Goal: Information Seeking & Learning: Learn about a topic

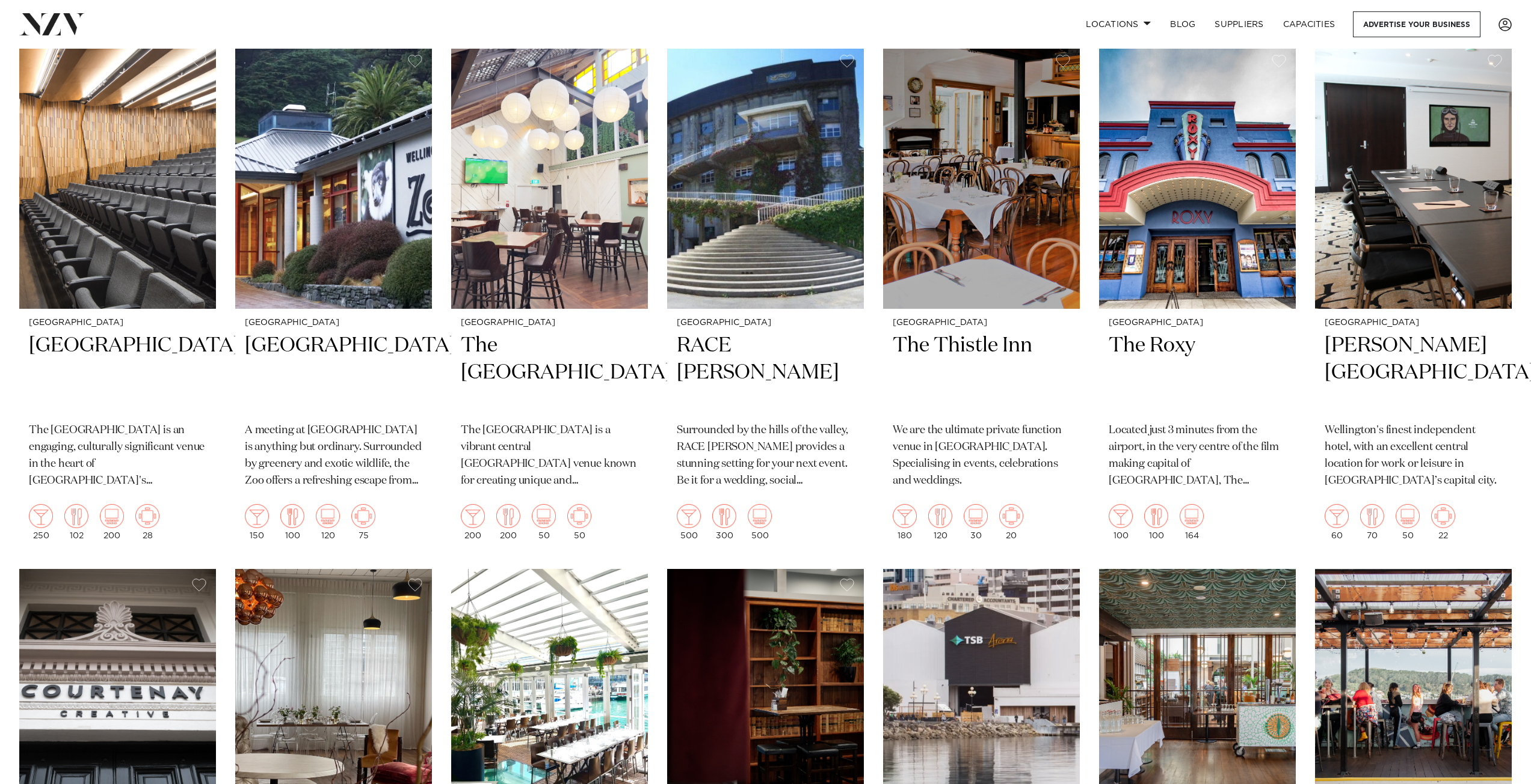
scroll to position [2344, 0]
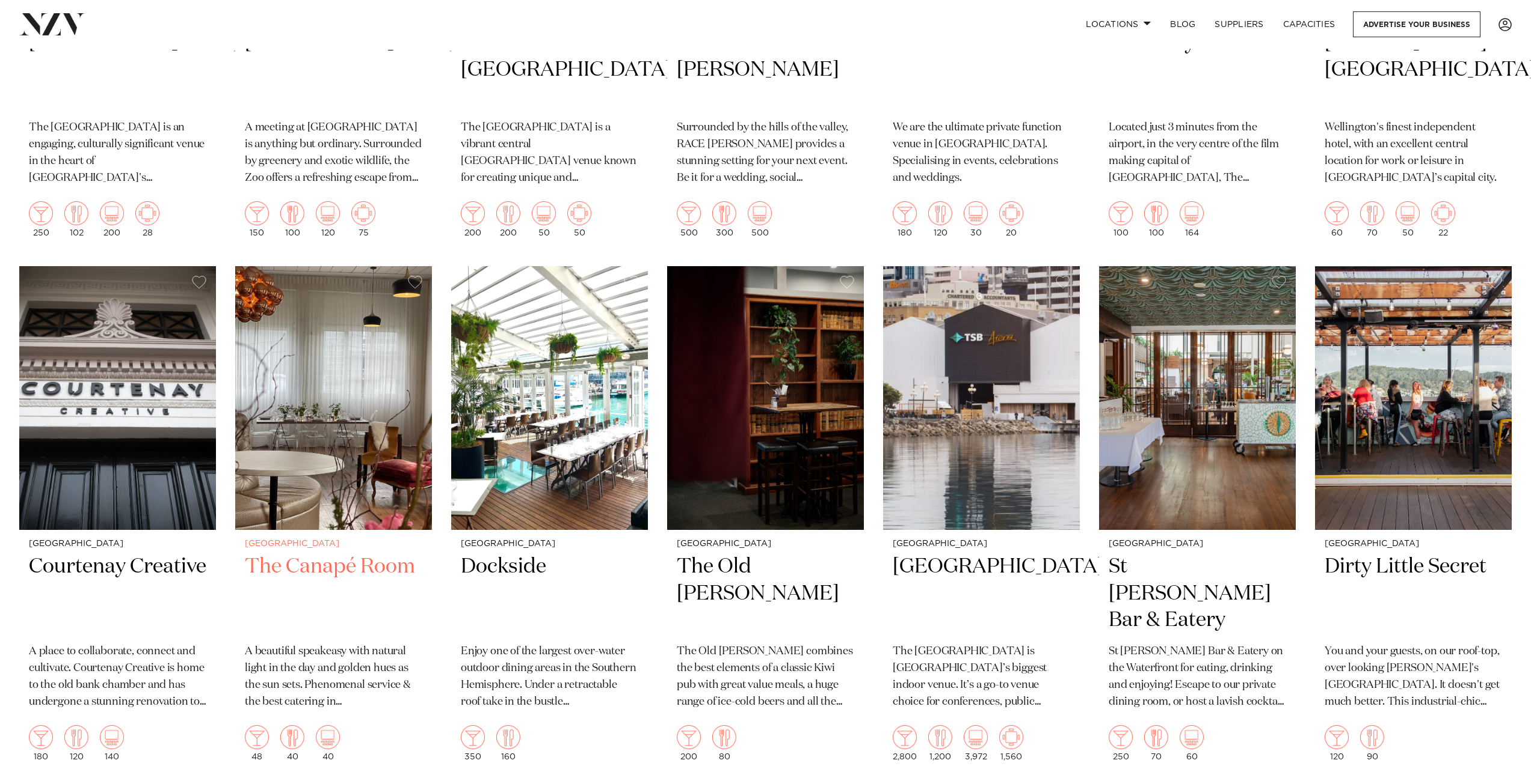
click at [336, 576] on h2 "The Canapé Room" at bounding box center [333, 594] width 177 height 81
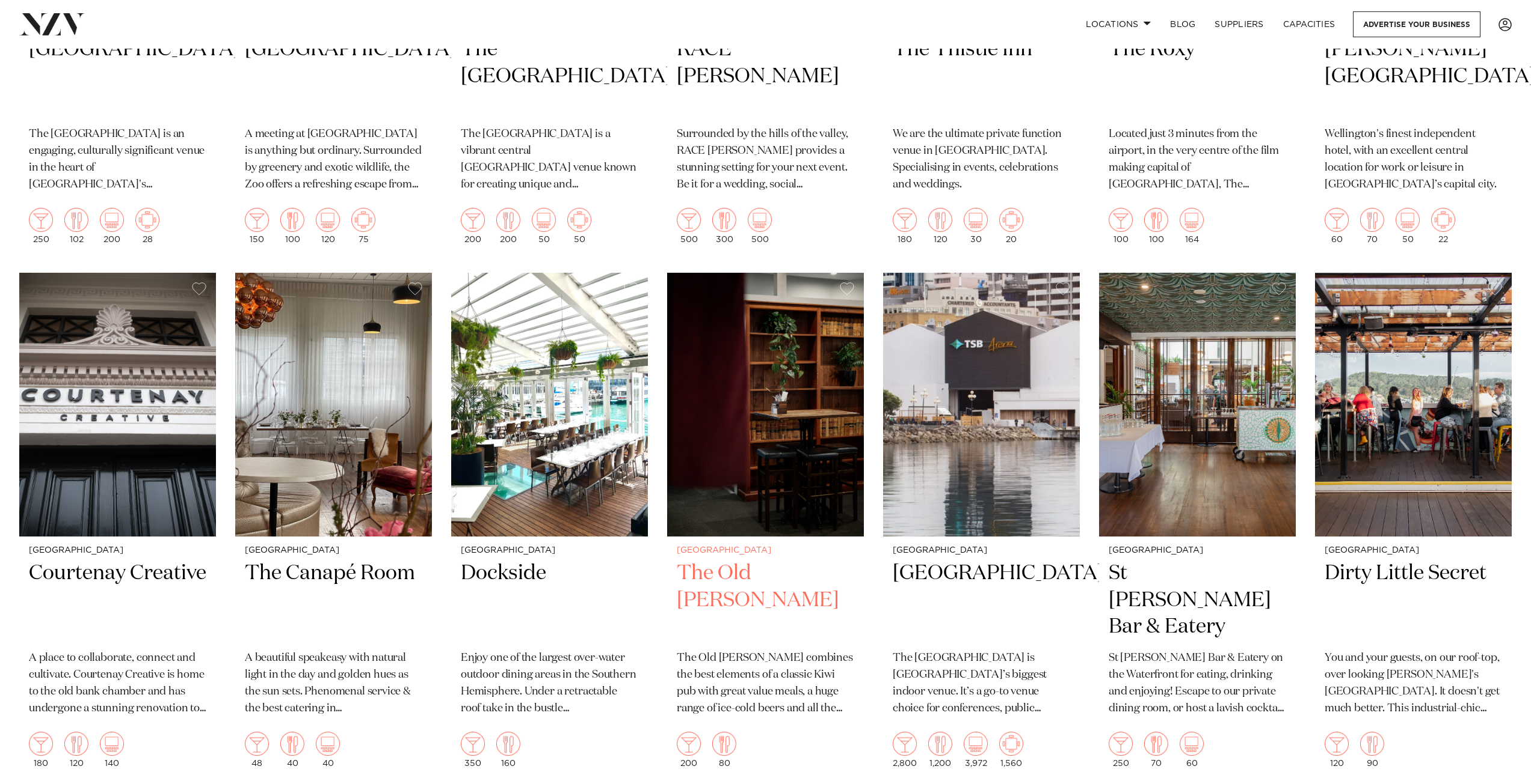
click at [800, 426] on img at bounding box center [766, 405] width 197 height 264
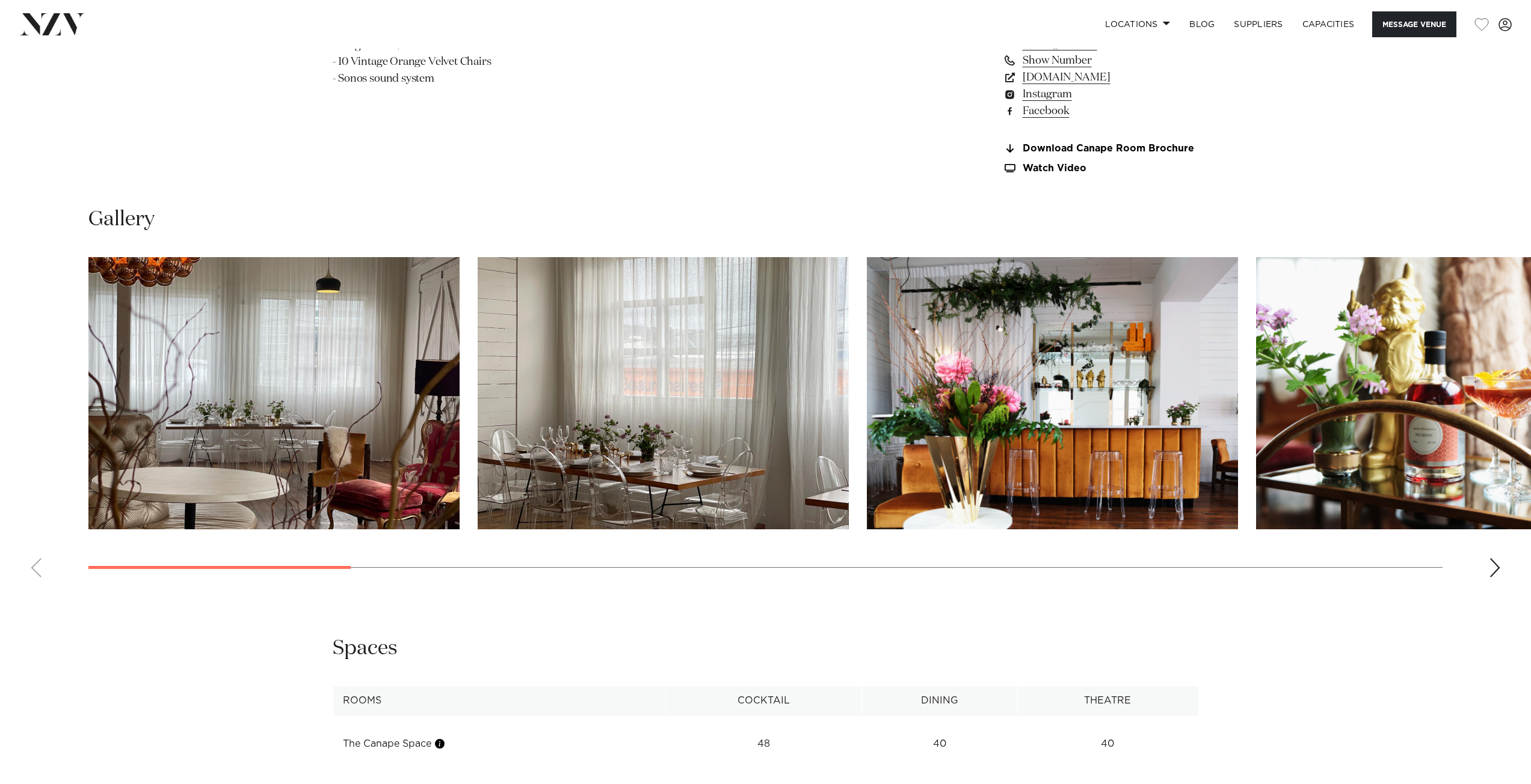
scroll to position [1263, 0]
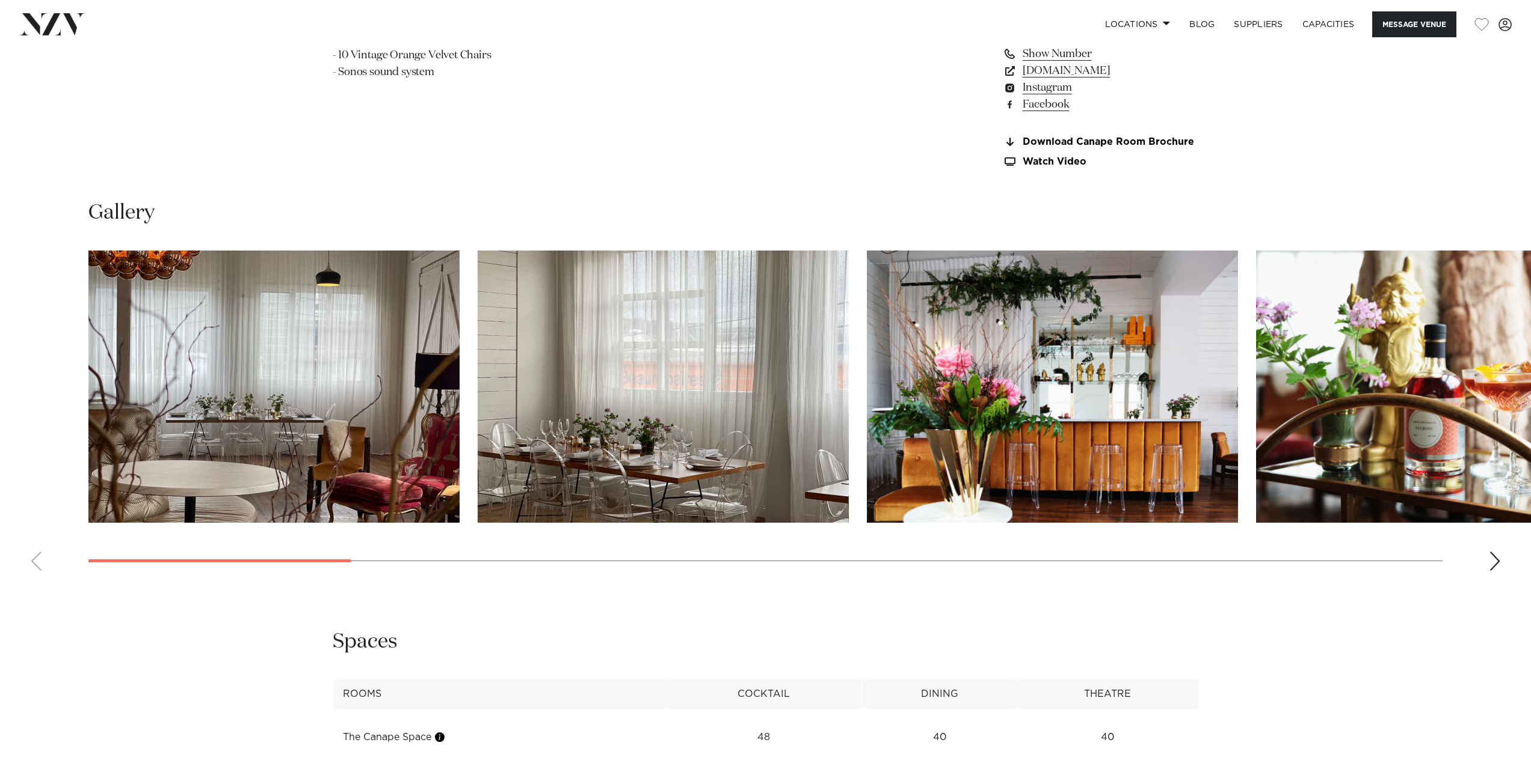
click at [1492, 557] on div "Next slide" at bounding box center [1494, 561] width 12 height 19
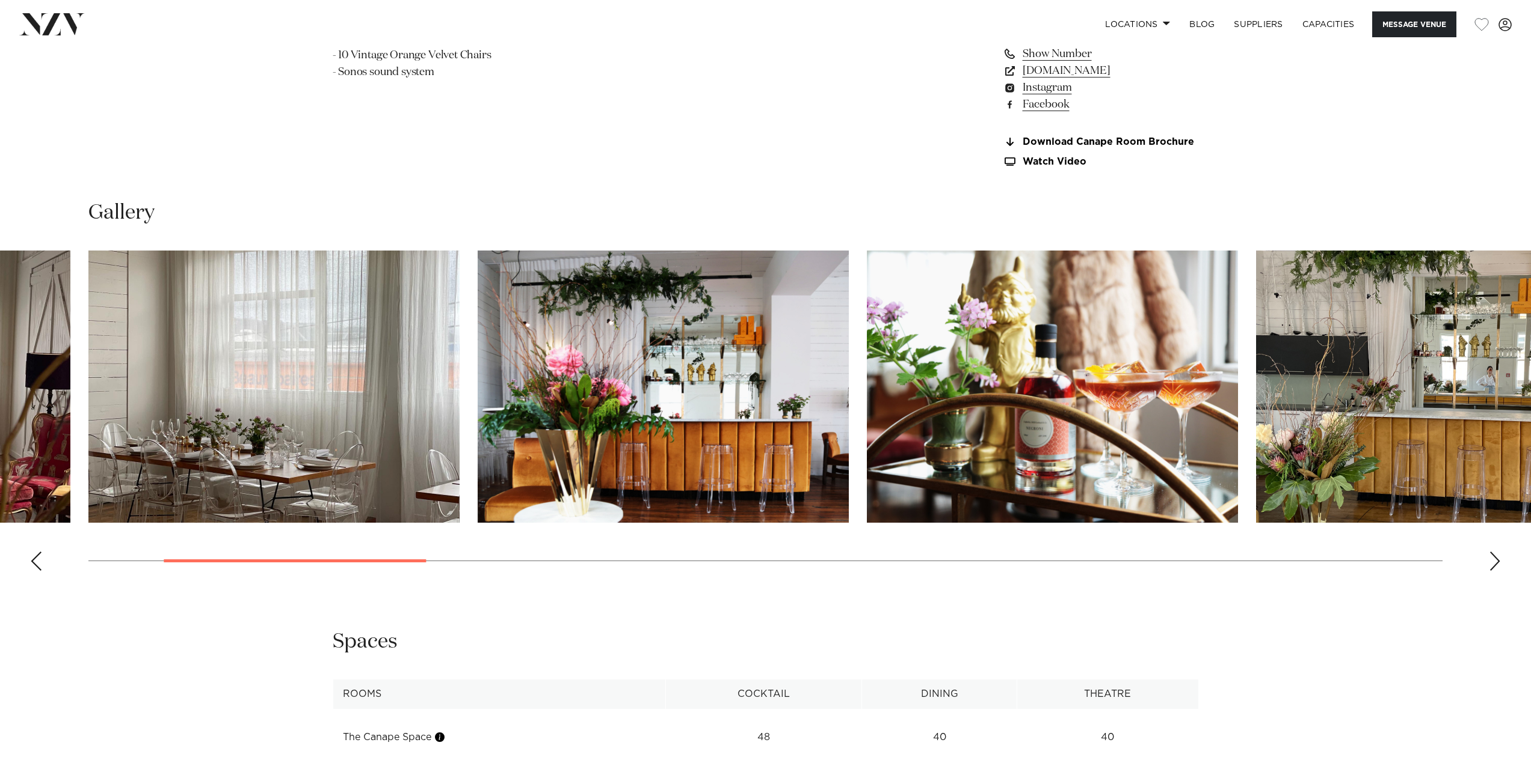
click at [1492, 557] on div "Next slide" at bounding box center [1494, 561] width 12 height 19
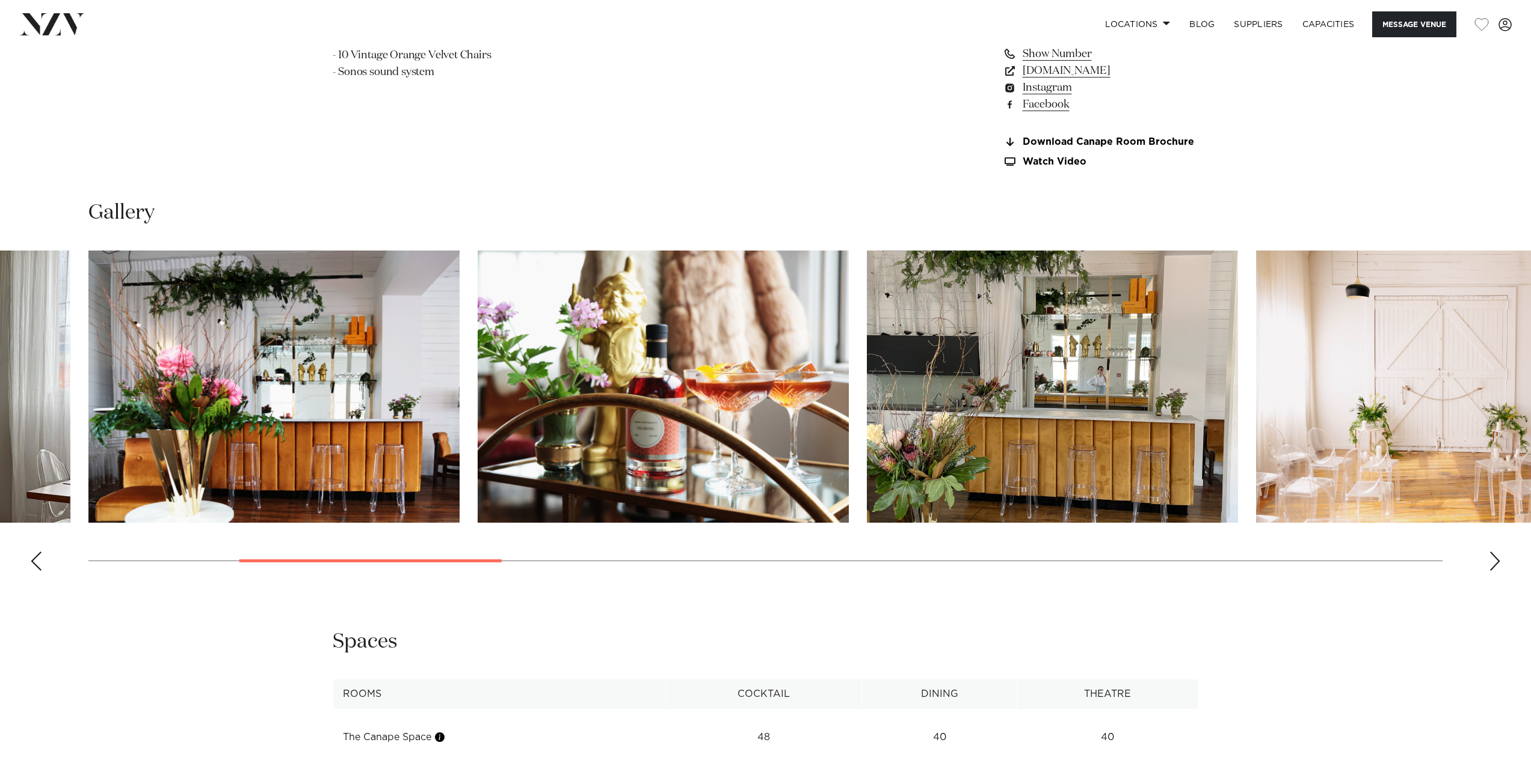
click at [1492, 557] on div "Next slide" at bounding box center [1494, 561] width 12 height 19
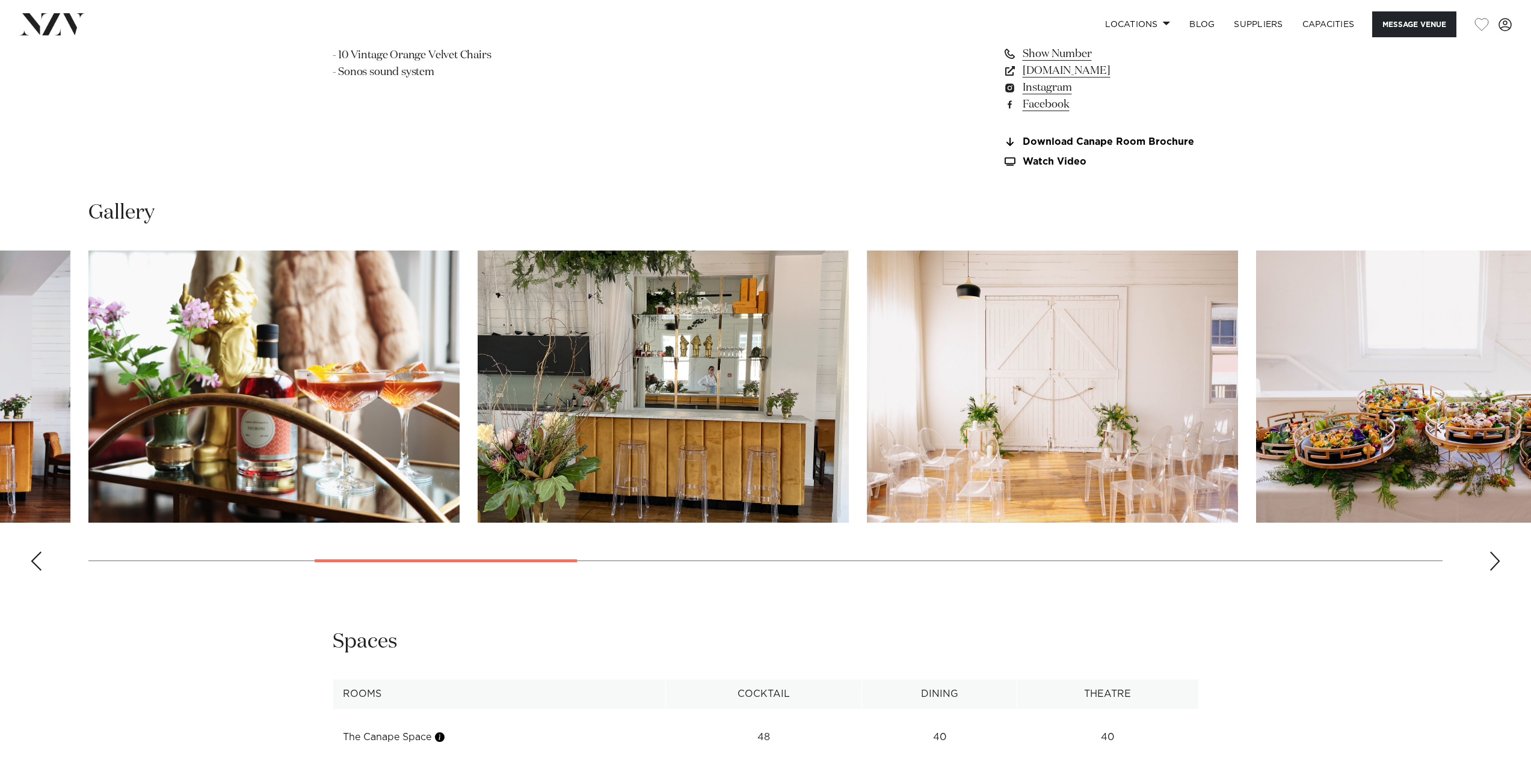
click at [1492, 557] on div "Next slide" at bounding box center [1494, 561] width 12 height 19
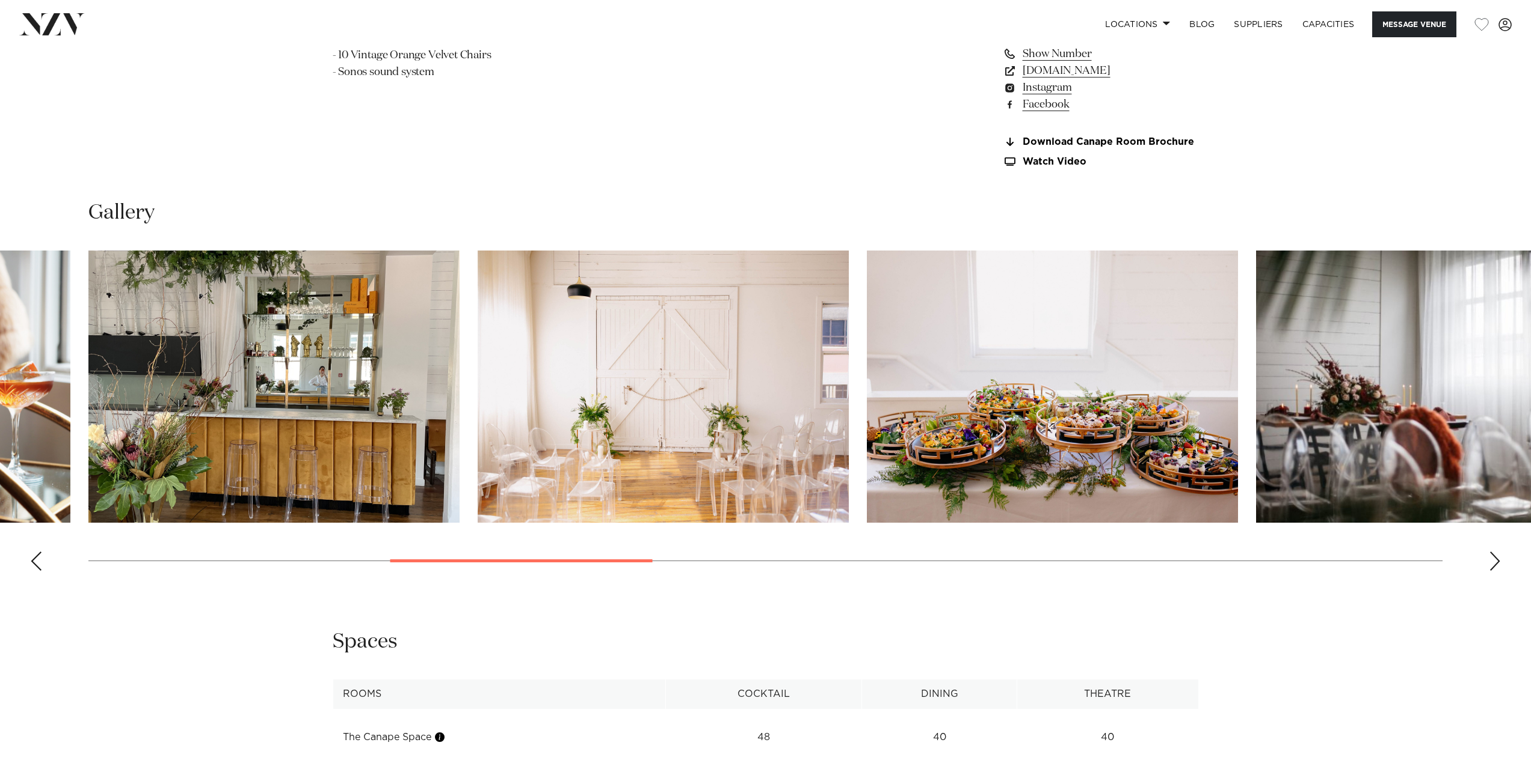
click at [1492, 557] on div "Next slide" at bounding box center [1494, 561] width 12 height 19
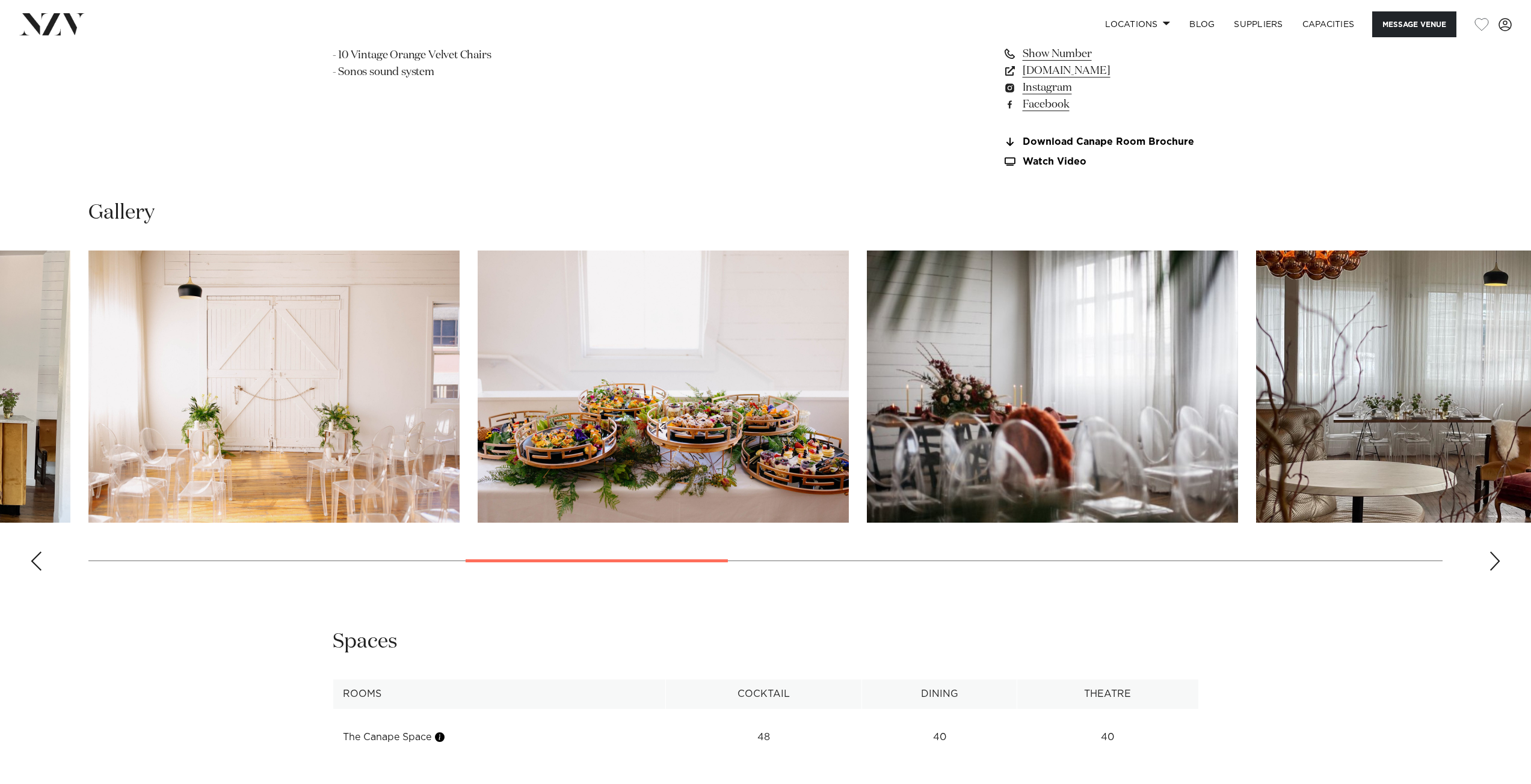
click at [1492, 557] on div "Next slide" at bounding box center [1494, 561] width 12 height 19
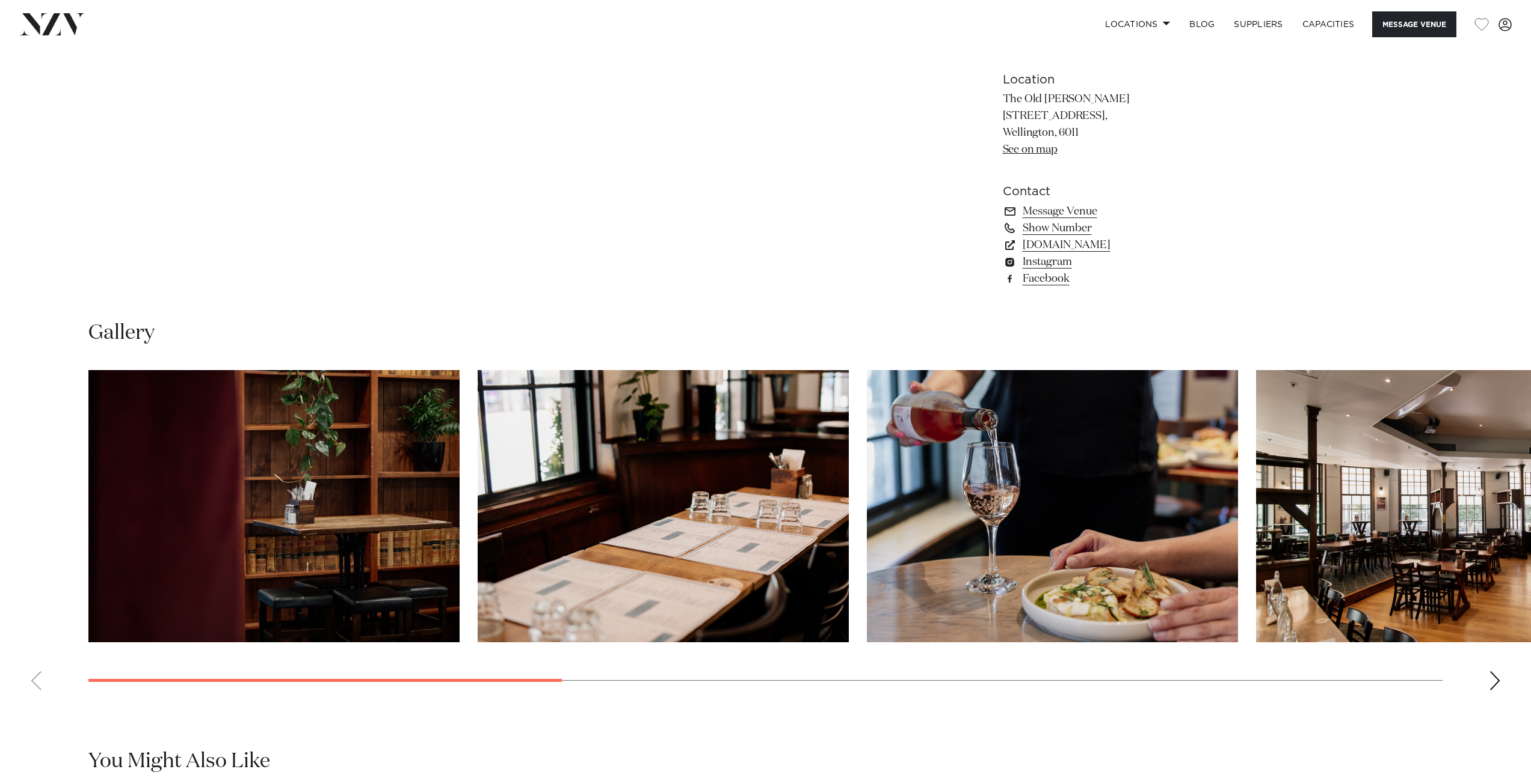
scroll to position [1202, 0]
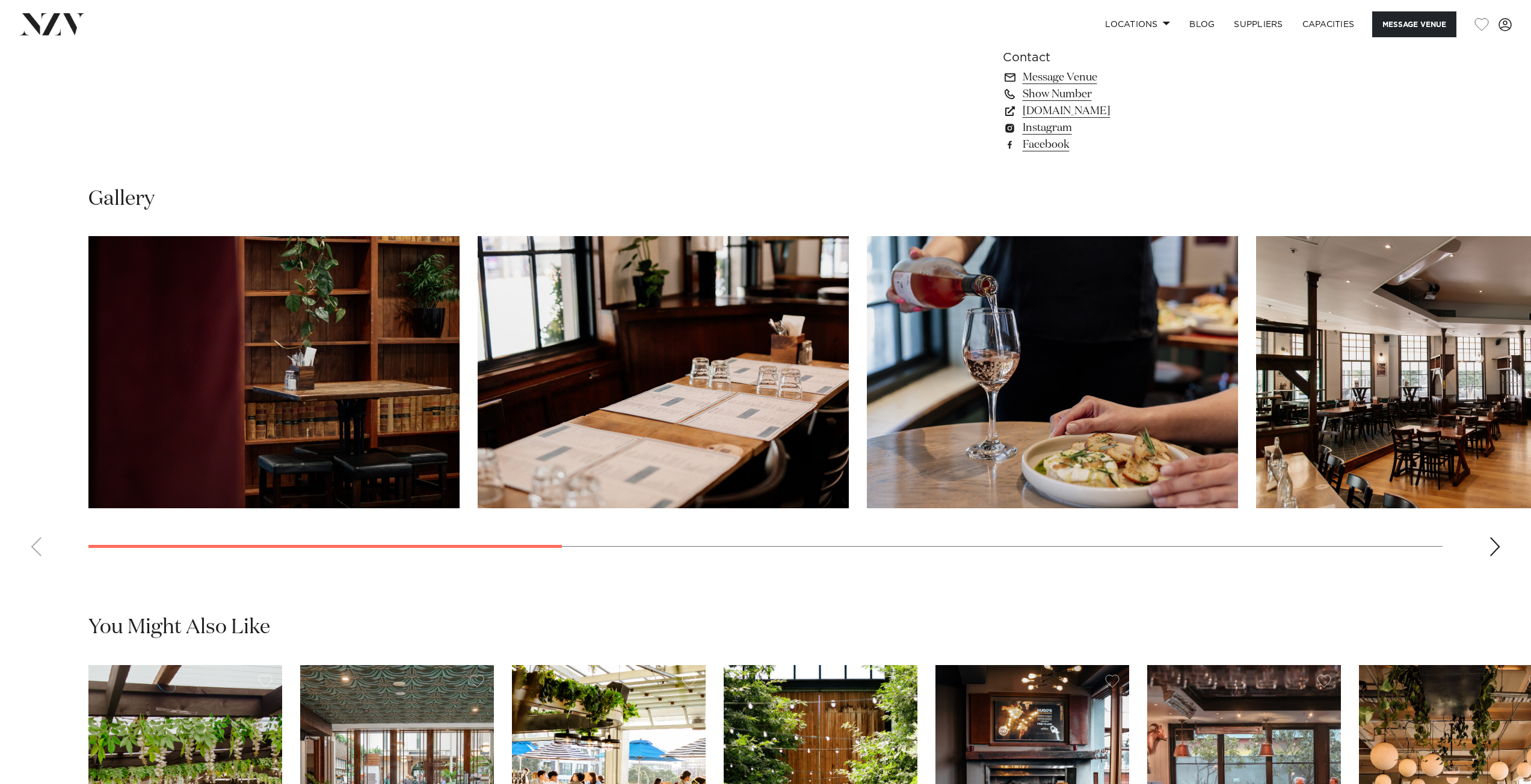
click at [1488, 539] on div "Next slide" at bounding box center [1494, 547] width 12 height 19
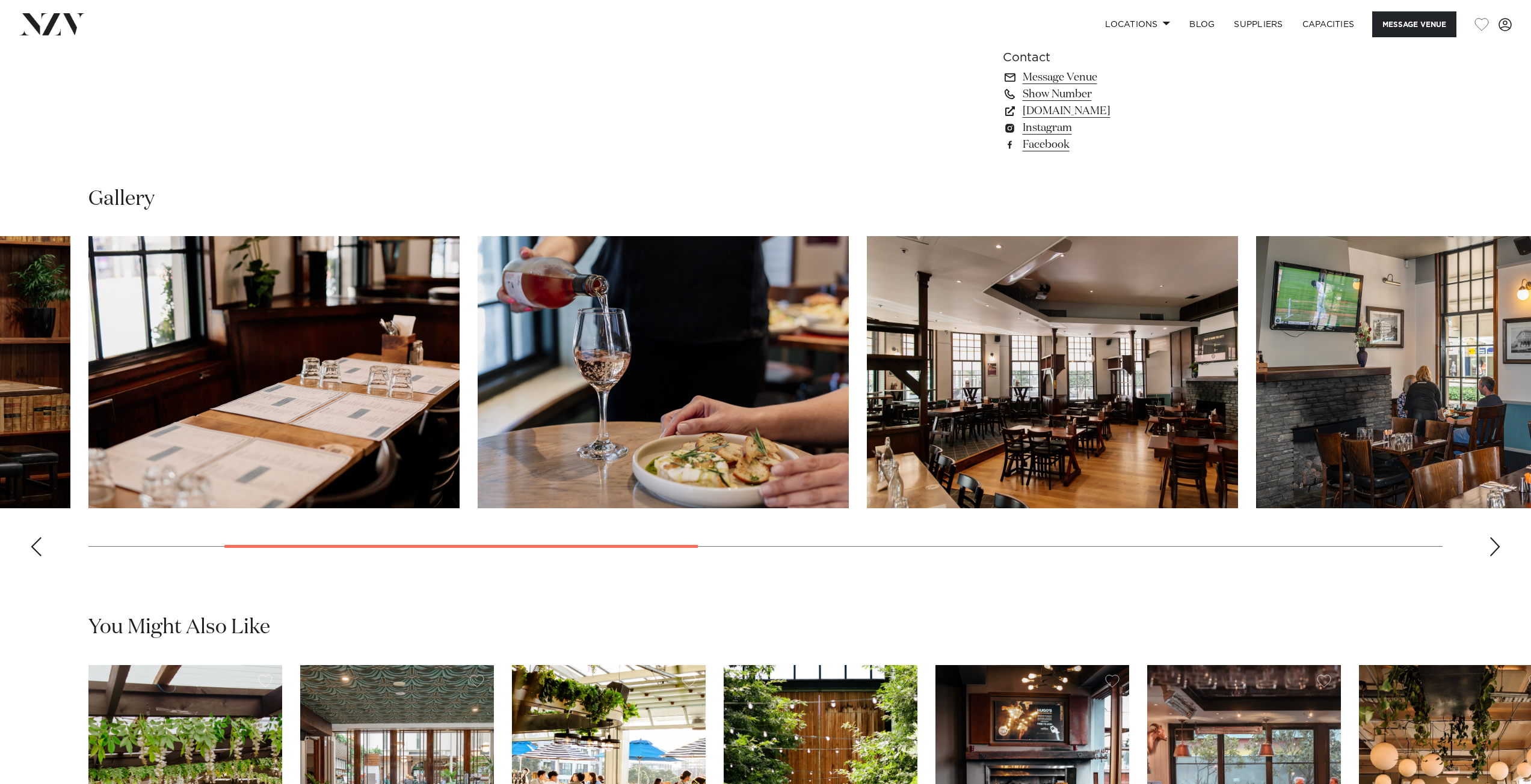
click at [1488, 539] on div "Next slide" at bounding box center [1494, 547] width 12 height 19
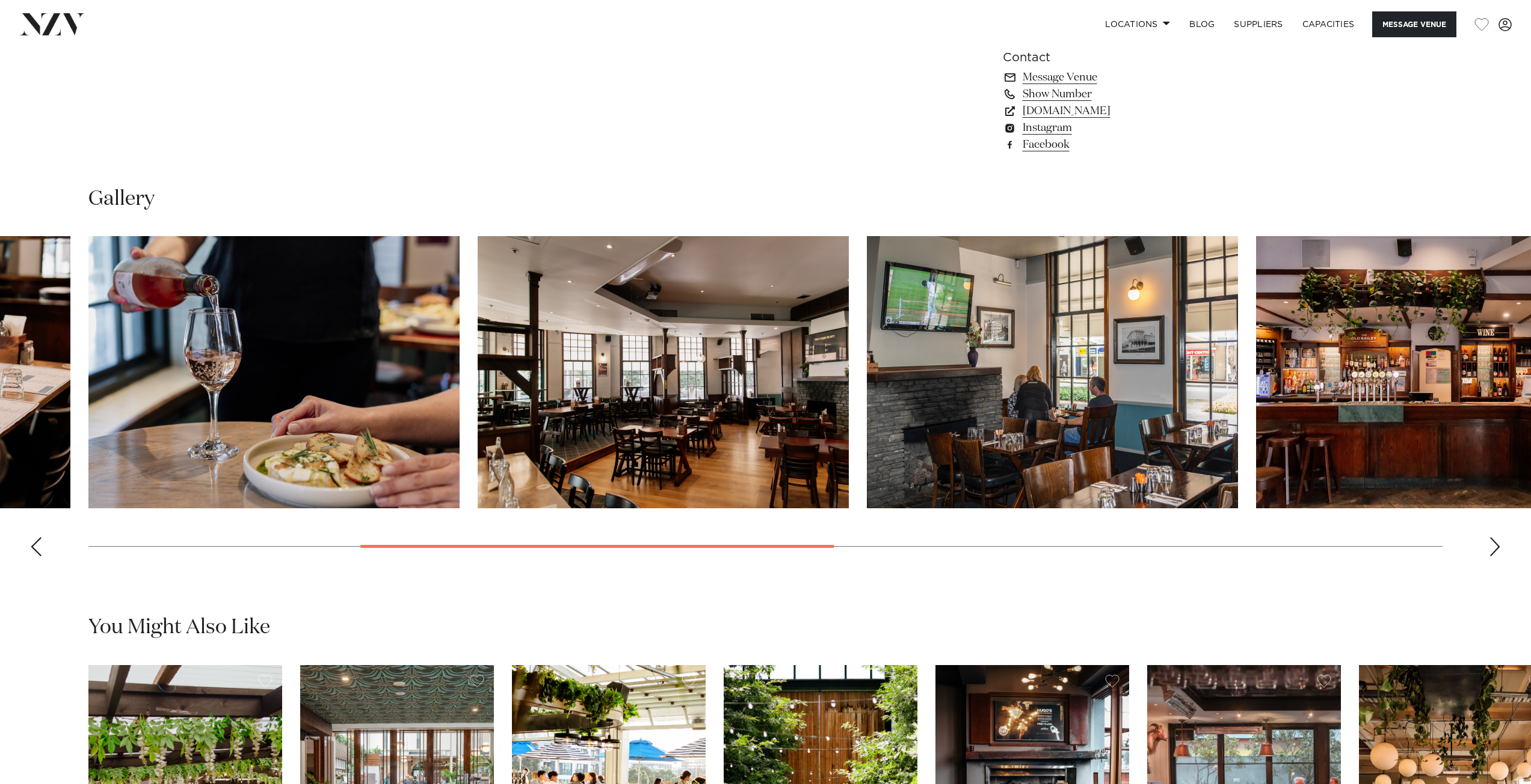
click at [1488, 539] on div "Next slide" at bounding box center [1494, 547] width 12 height 19
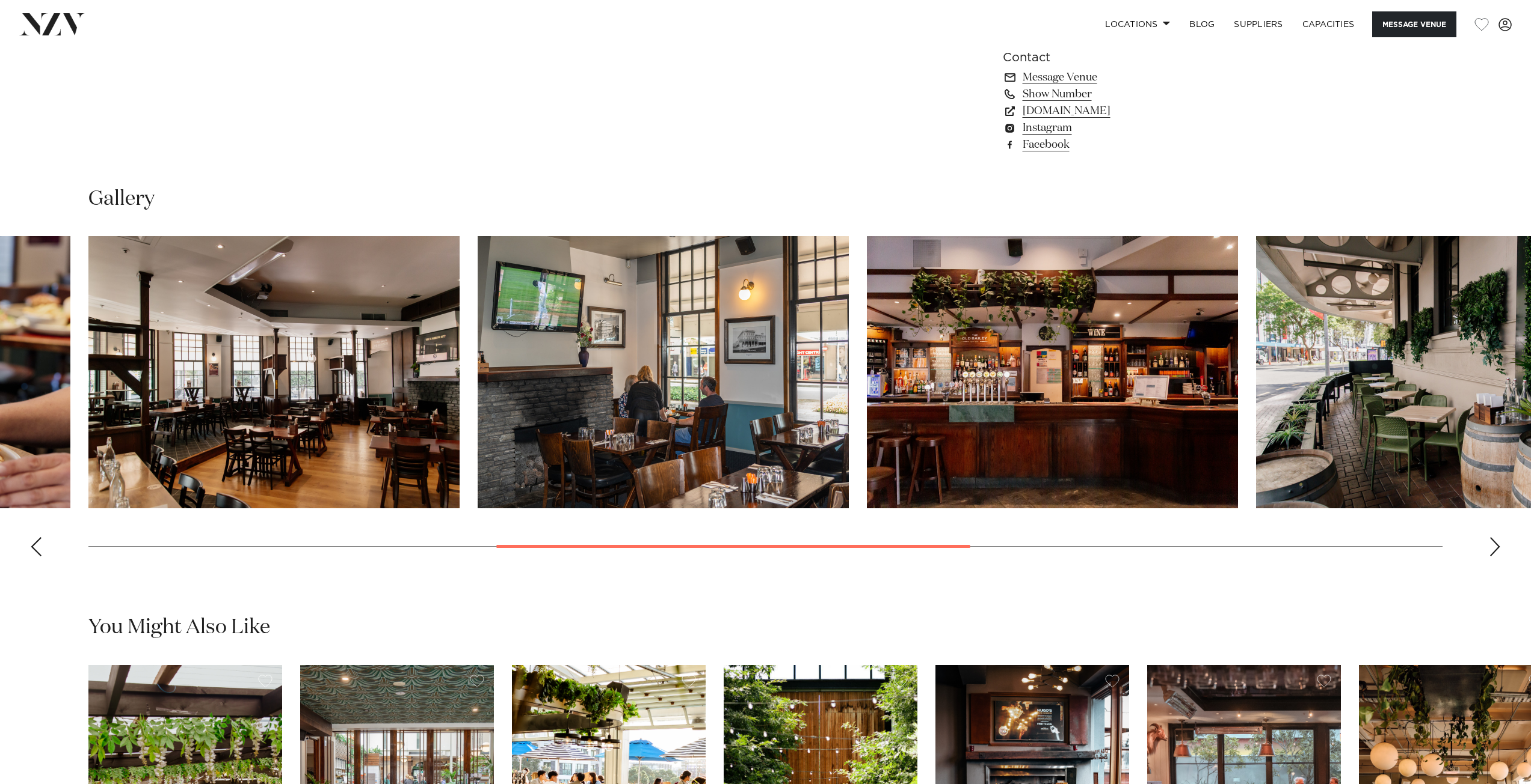
click at [1488, 539] on div "Next slide" at bounding box center [1494, 547] width 12 height 19
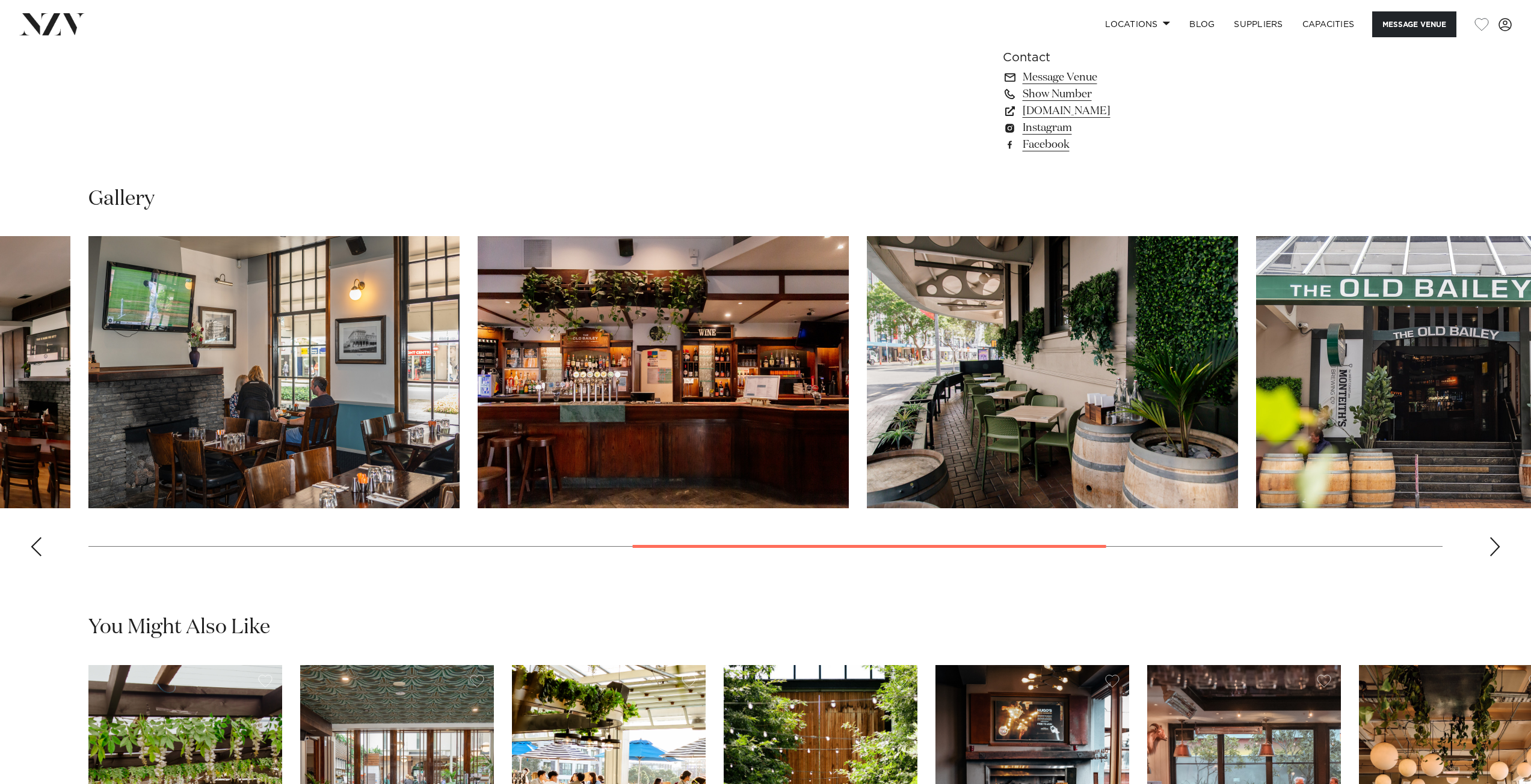
click at [1489, 539] on div "Next slide" at bounding box center [1494, 547] width 12 height 19
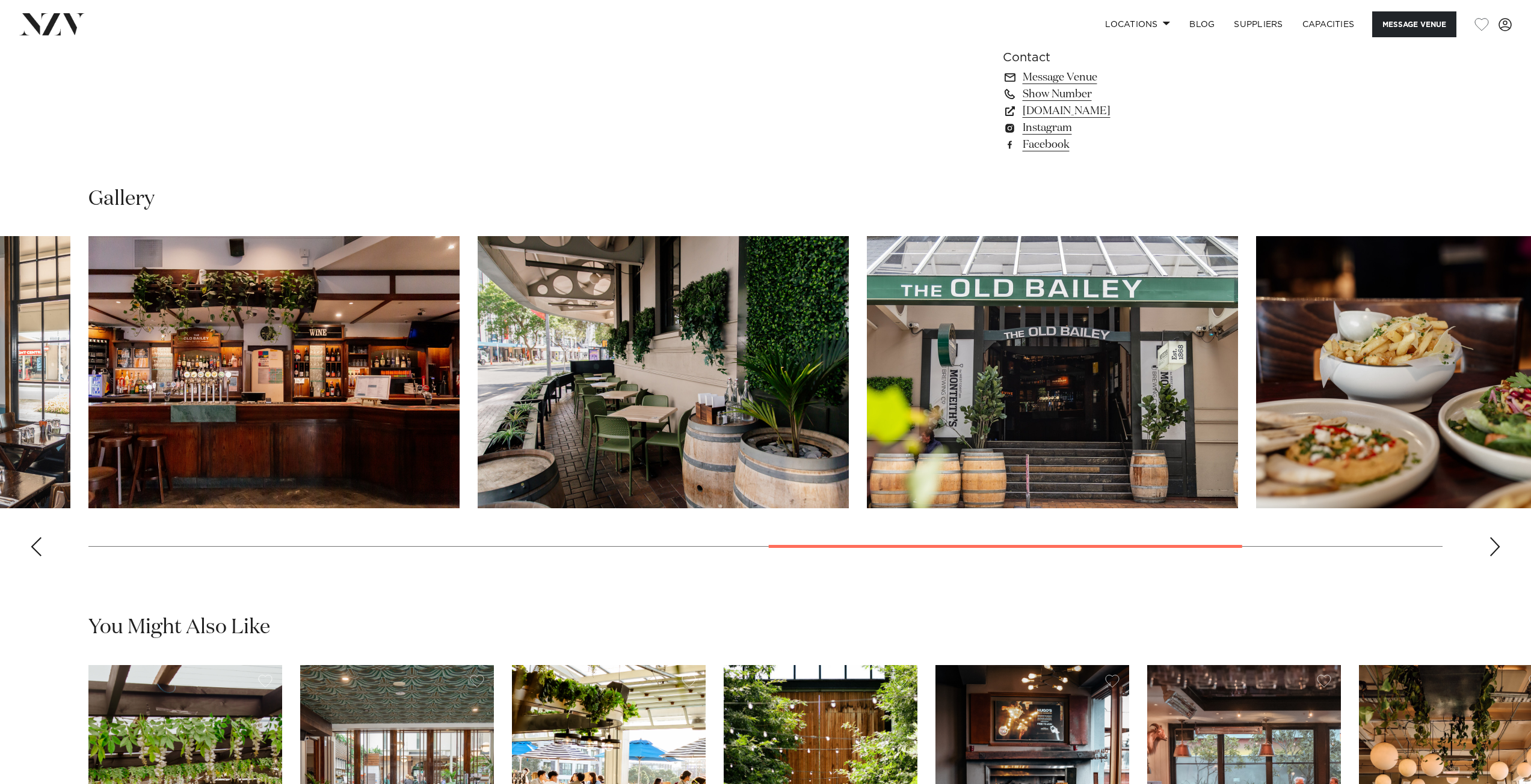
click at [1489, 539] on div "Next slide" at bounding box center [1494, 547] width 12 height 19
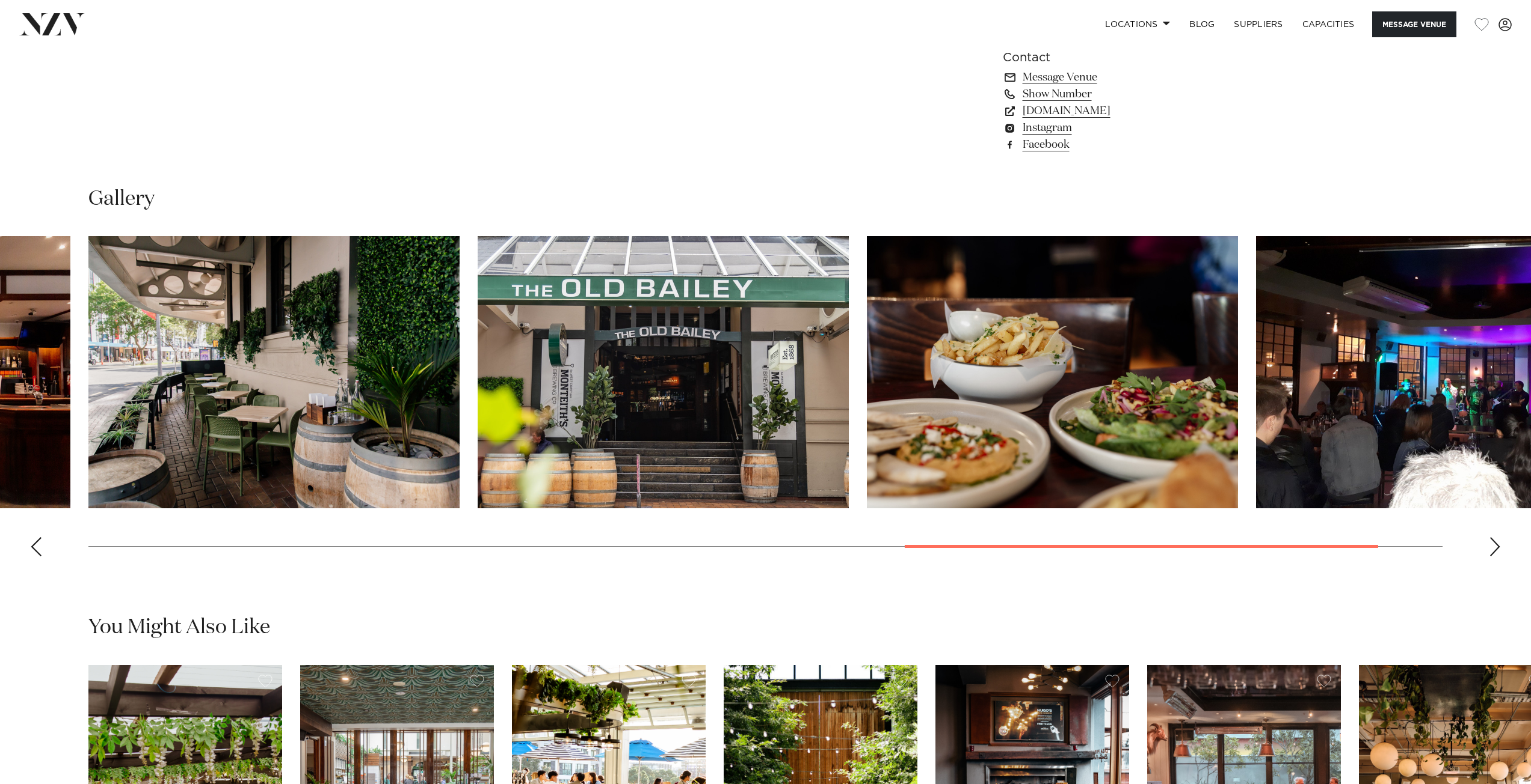
click at [1489, 539] on div "Next slide" at bounding box center [1494, 547] width 12 height 19
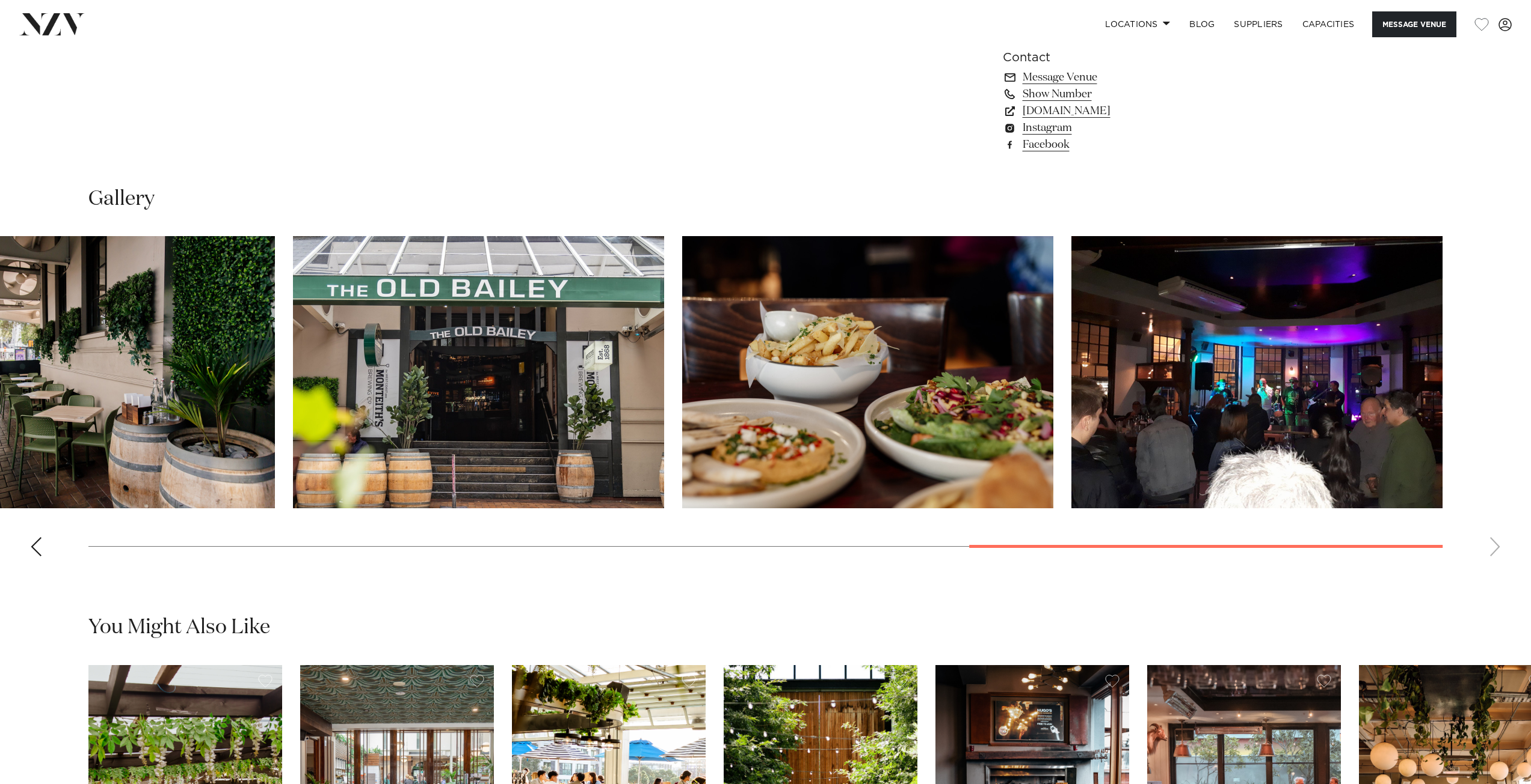
click at [1489, 539] on swiper-container at bounding box center [766, 401] width 1531 height 330
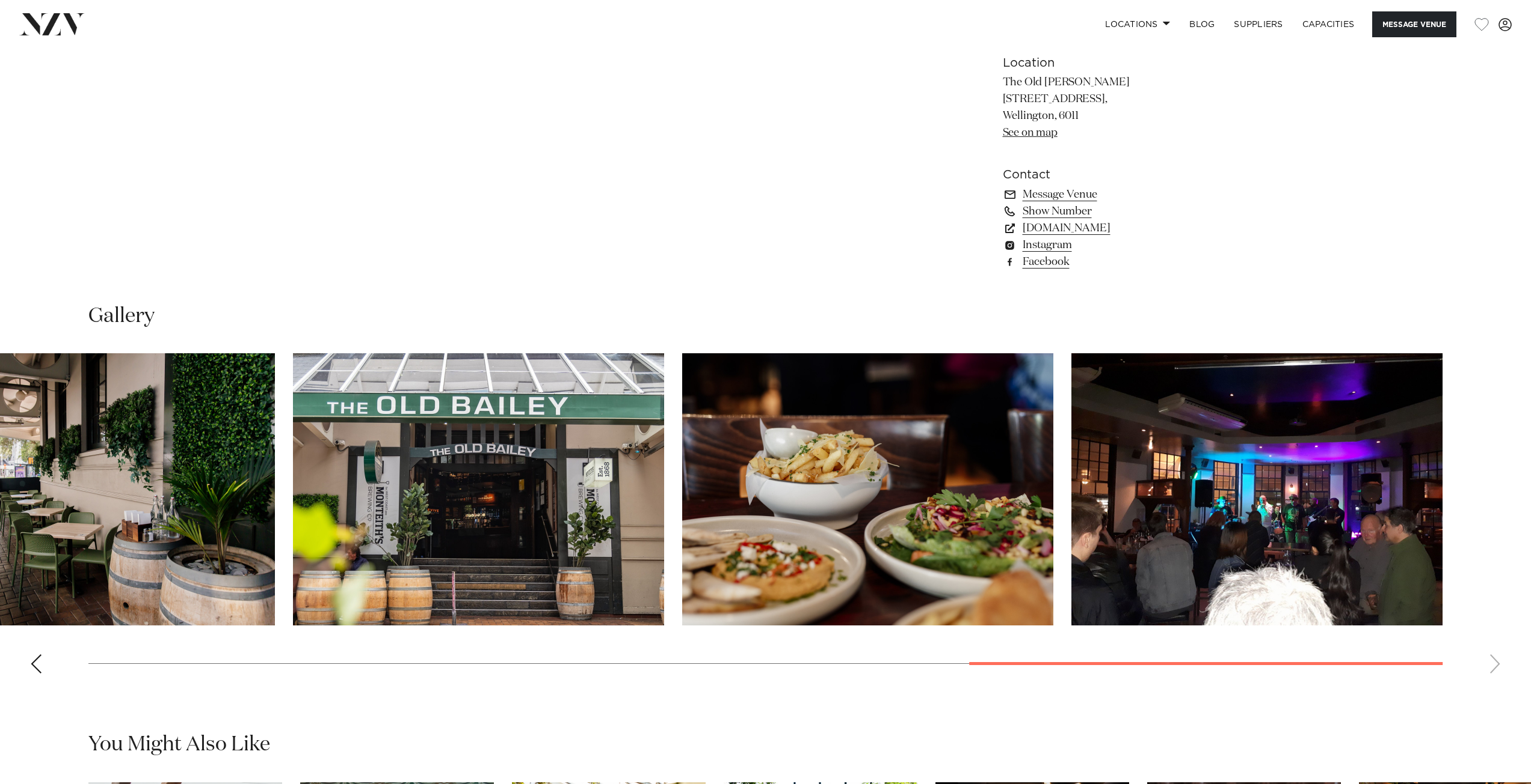
scroll to position [1082, 0]
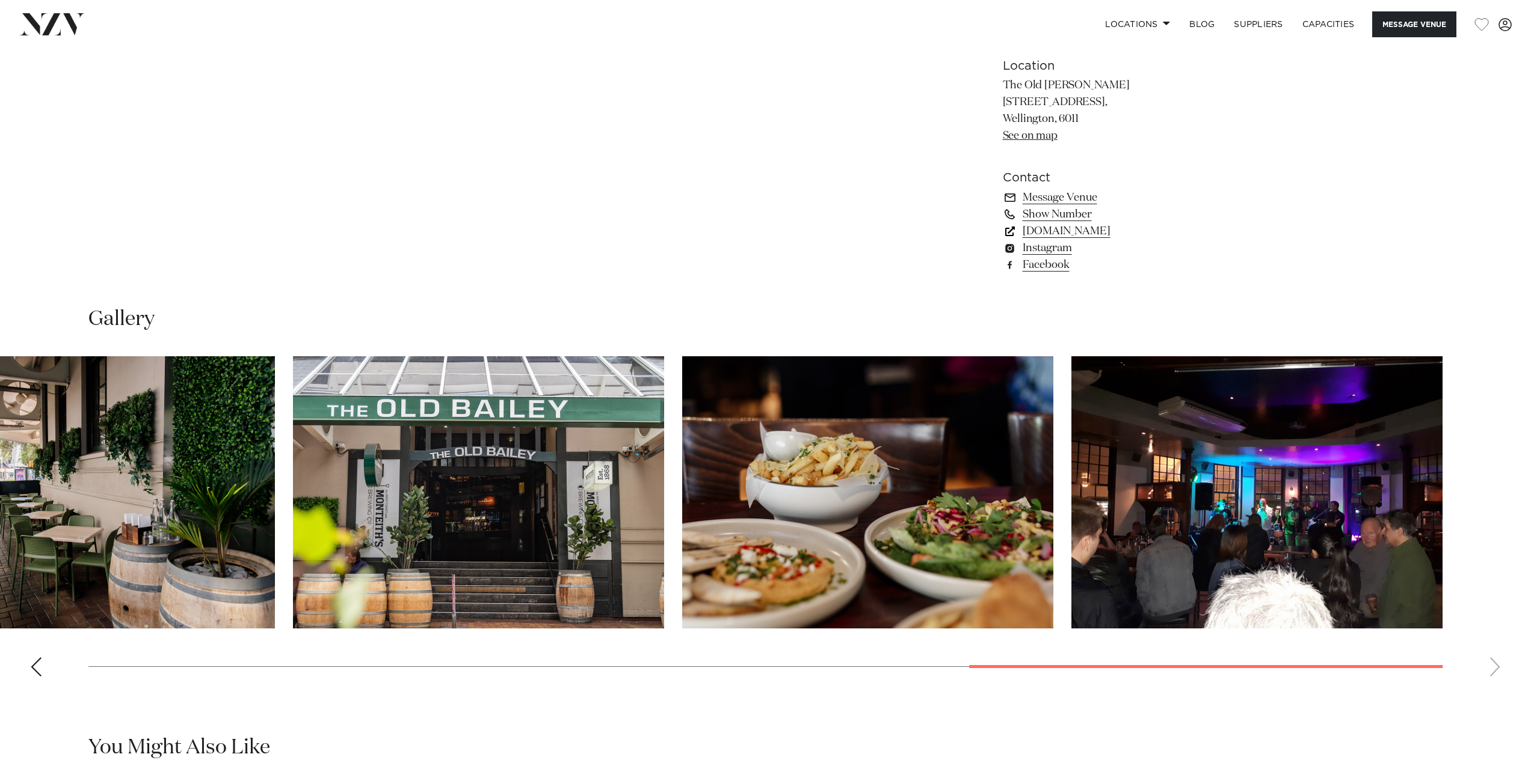
click at [1060, 230] on link "theoldbailey.co.nz" at bounding box center [1100, 232] width 196 height 17
